Goal: Task Accomplishment & Management: Manage account settings

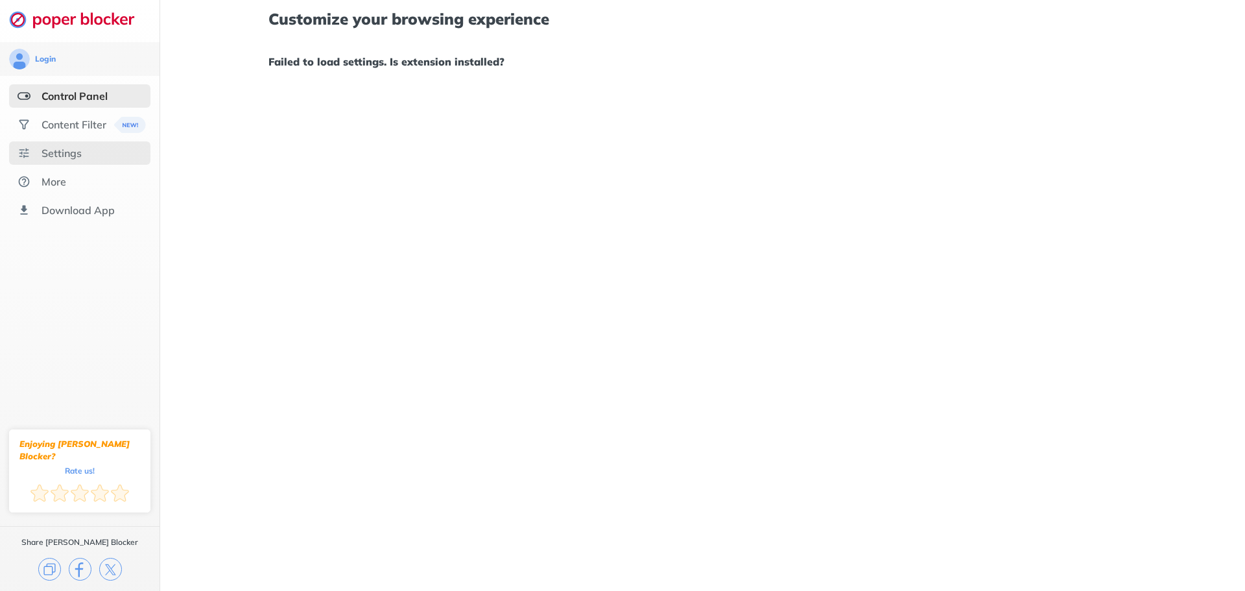
click at [75, 148] on div "Settings" at bounding box center [61, 153] width 40 height 13
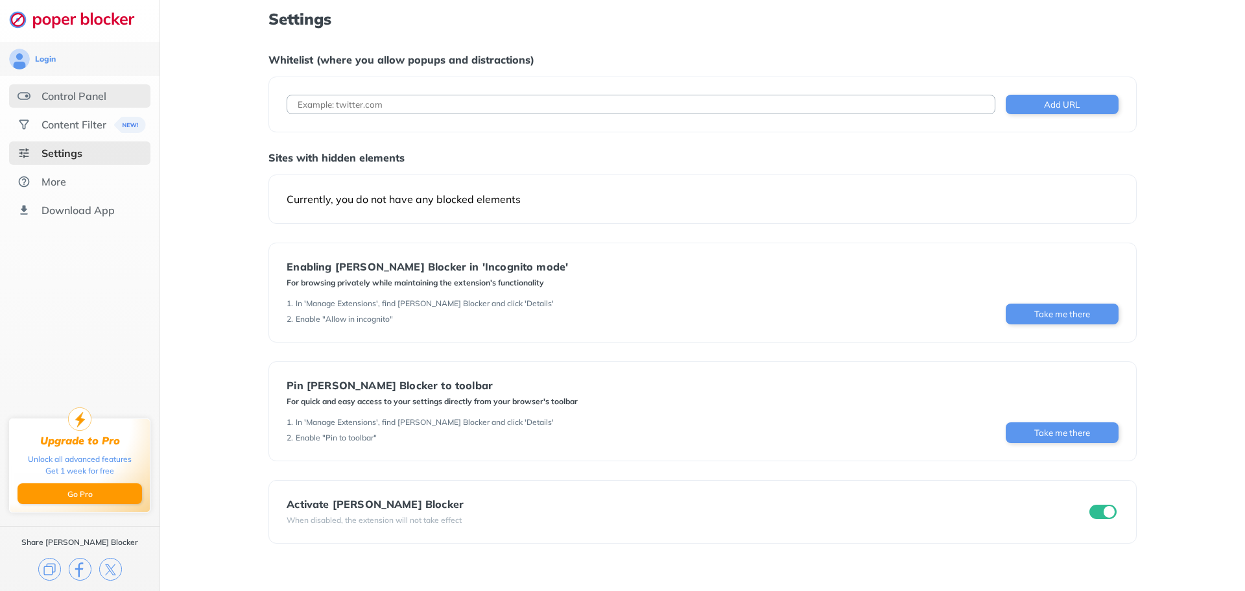
click at [69, 95] on div "Control Panel" at bounding box center [73, 95] width 65 height 13
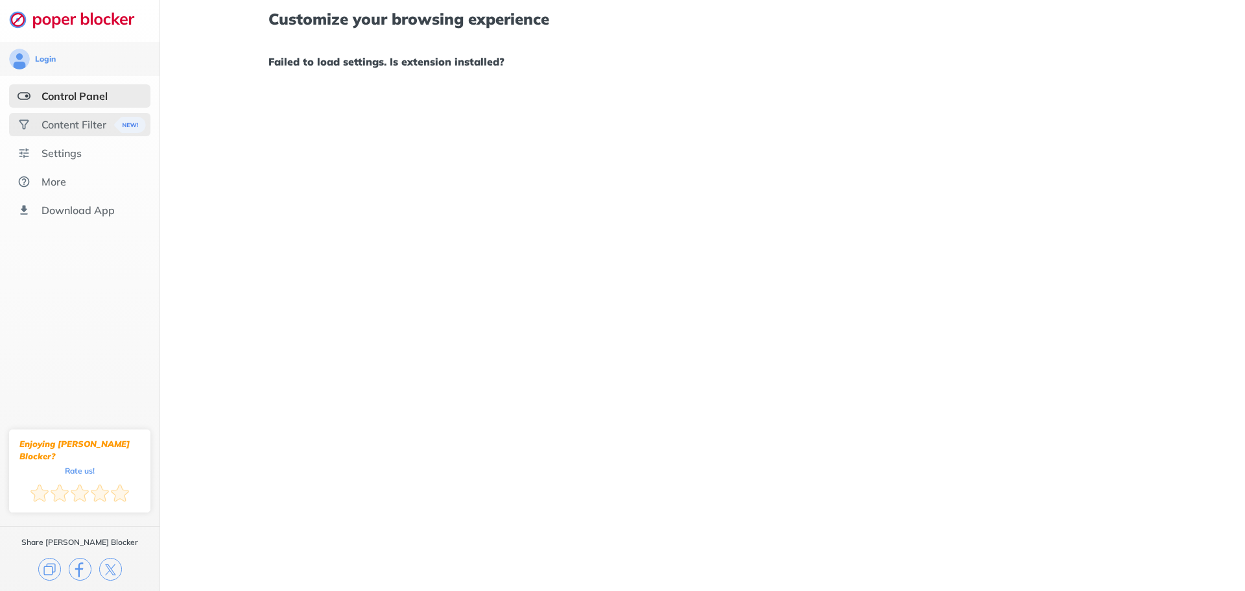
click at [64, 123] on div "Content Filter" at bounding box center [73, 124] width 65 height 13
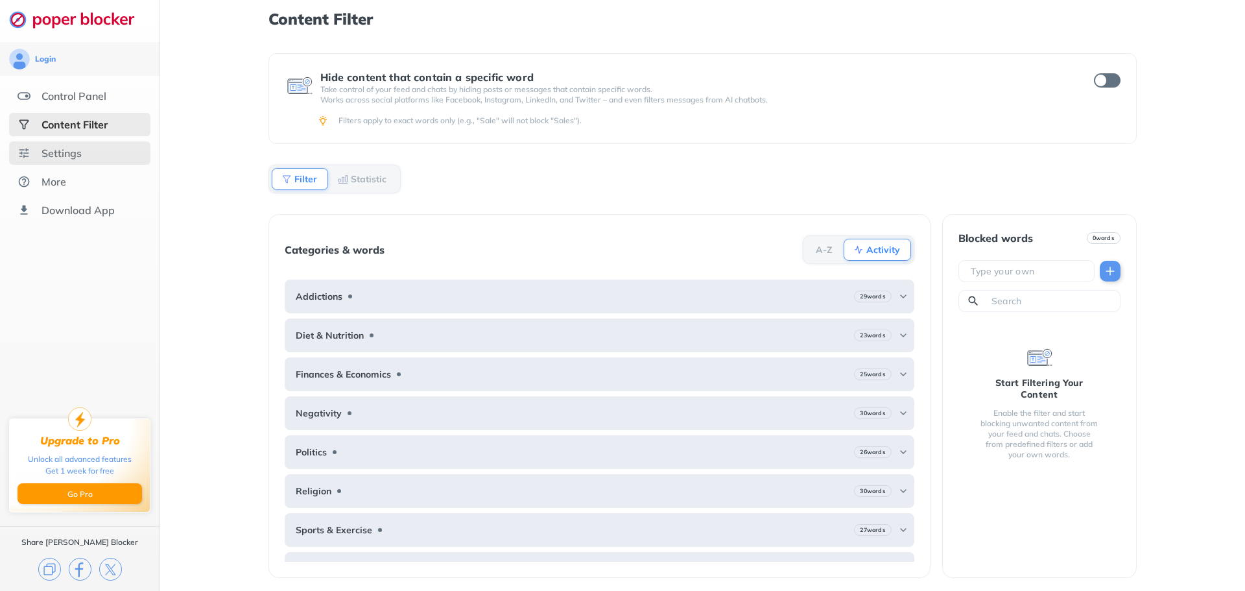
click at [55, 151] on div "Settings" at bounding box center [61, 153] width 40 height 13
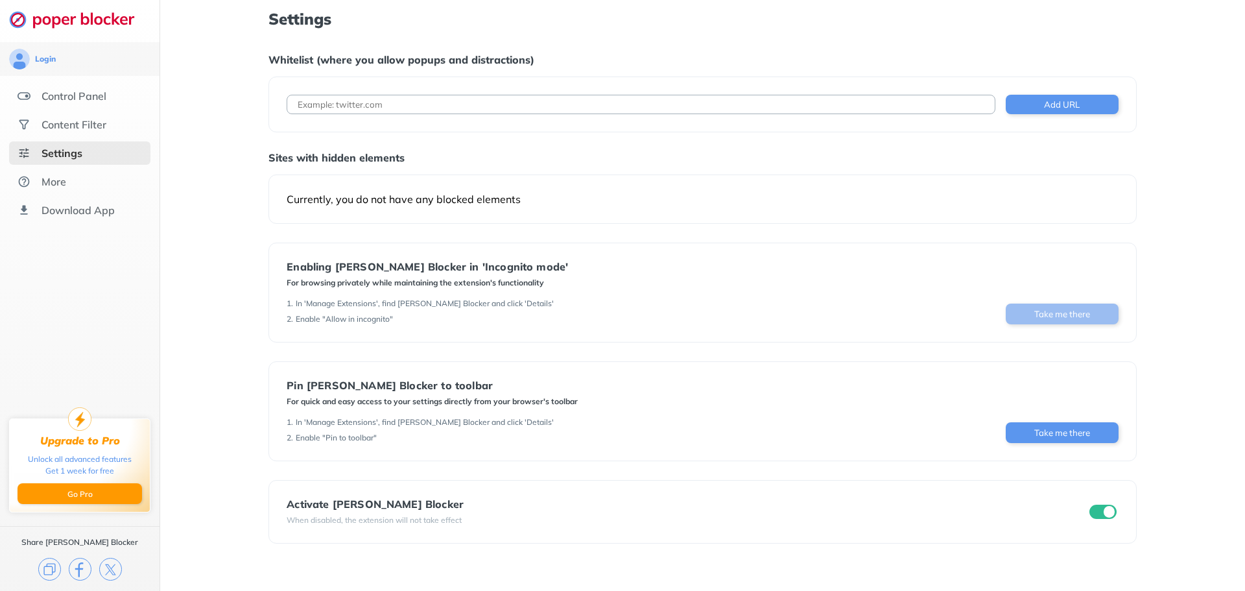
click at [1045, 322] on button "Take me there" at bounding box center [1062, 313] width 113 height 21
click at [71, 85] on div "Control Panel" at bounding box center [79, 95] width 141 height 23
click at [29, 102] on img at bounding box center [24, 95] width 13 height 13
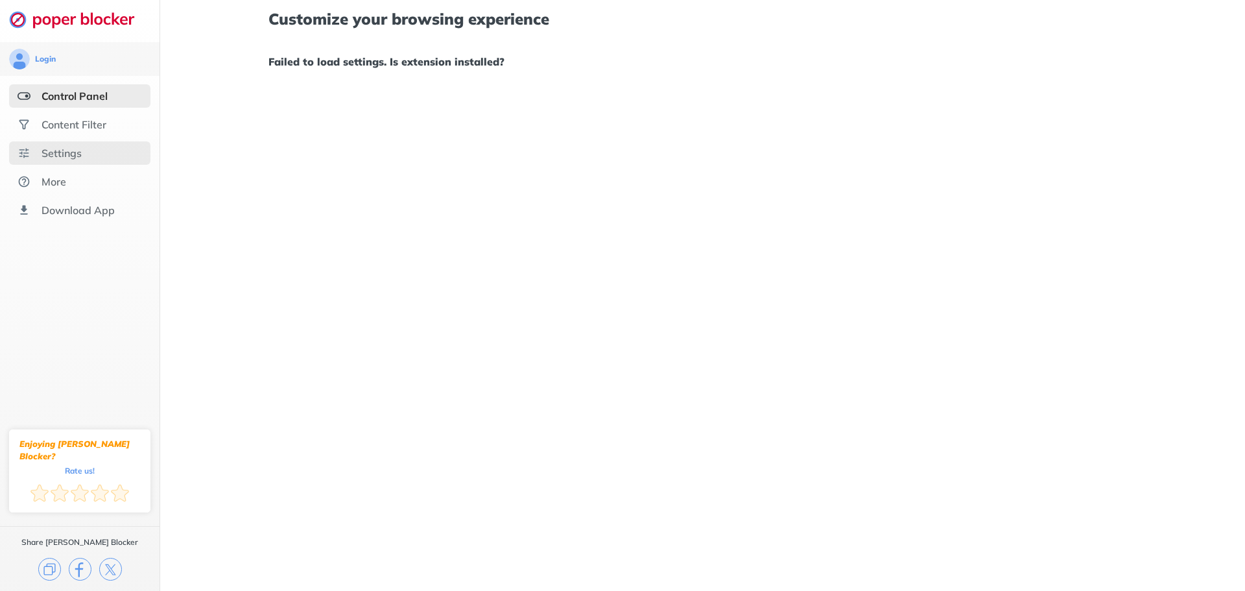
click at [97, 154] on div "Settings" at bounding box center [79, 152] width 141 height 23
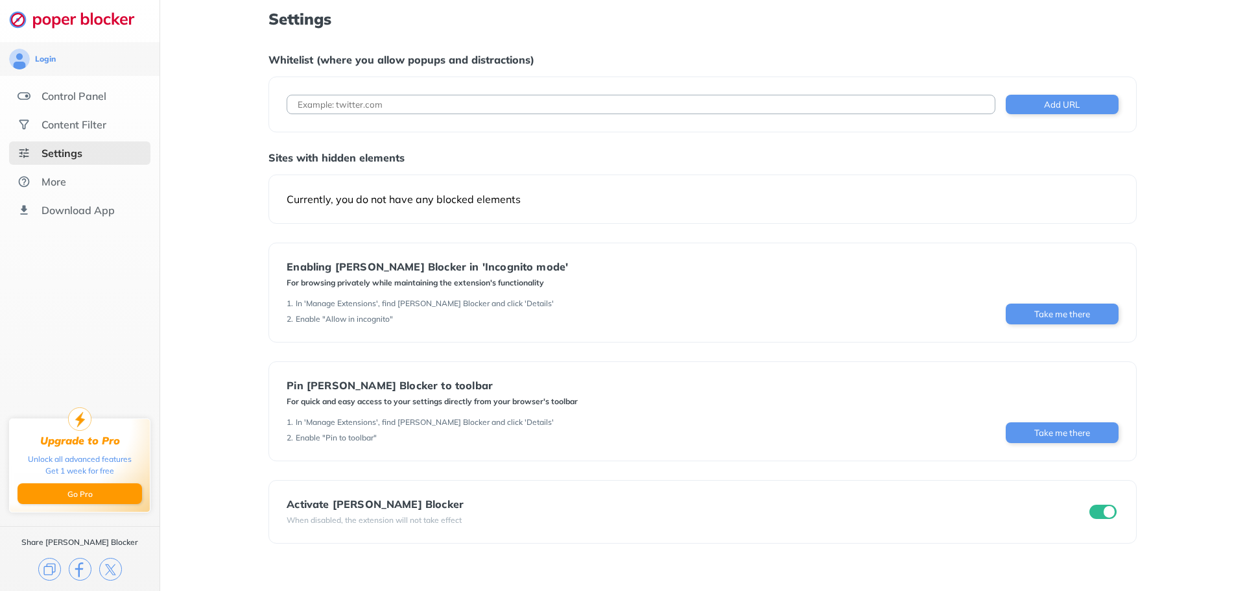
click at [457, 105] on input at bounding box center [641, 104] width 708 height 19
paste input "https://www.crazygames.com/game/titan-soul-action-rpg-offline"
type input "https://www.crazygames.com/game/titan-soul-action-rpg-offline"
click at [1041, 110] on button "Add URL" at bounding box center [1062, 104] width 113 height 19
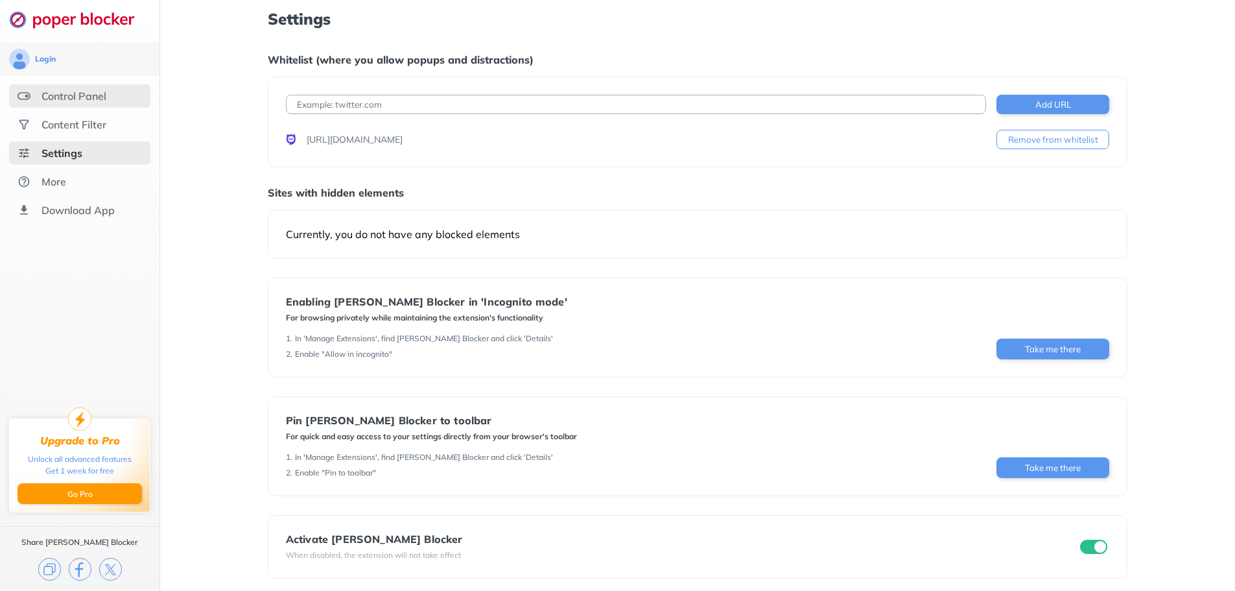
click at [45, 93] on div "Control Panel" at bounding box center [73, 95] width 65 height 13
